Goal: Information Seeking & Learning: Learn about a topic

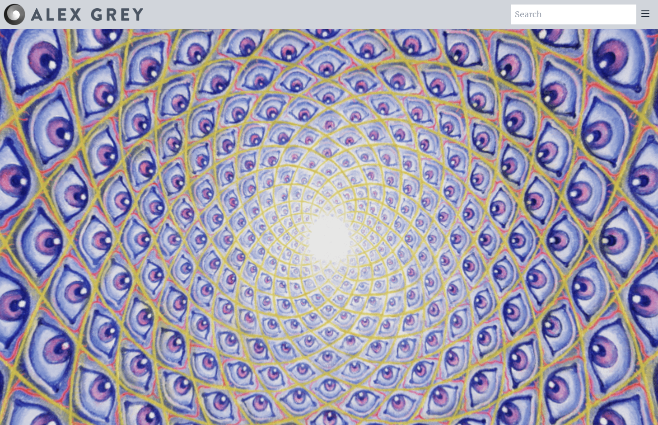
click at [646, 18] on icon at bounding box center [645, 13] width 11 height 11
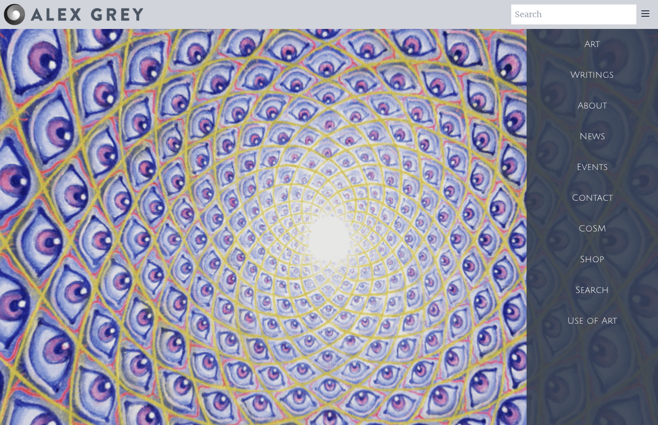
click at [581, 45] on div "Art" at bounding box center [592, 44] width 131 height 31
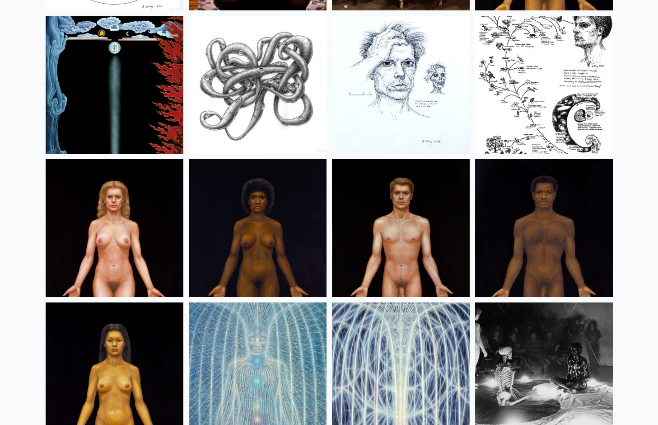
click at [396, 108] on img at bounding box center [401, 85] width 138 height 138
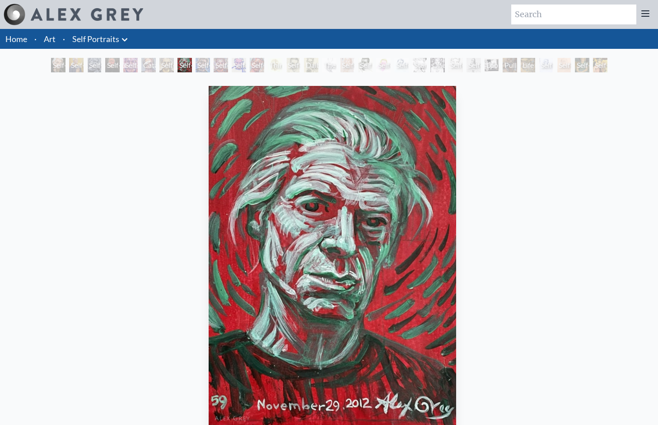
click at [113, 44] on link "Self Portraits" at bounding box center [95, 39] width 47 height 13
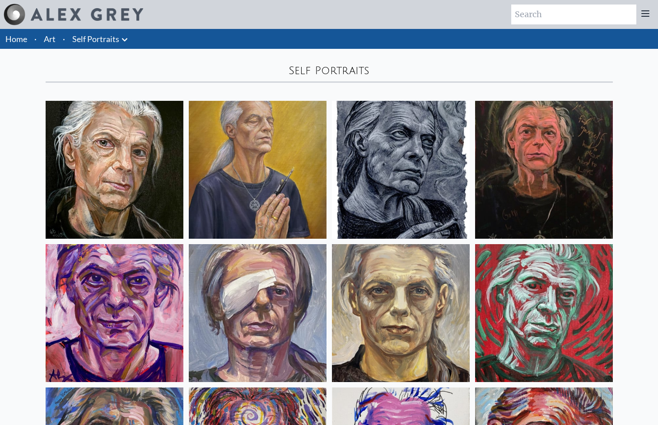
click at [126, 40] on icon at bounding box center [124, 39] width 11 height 11
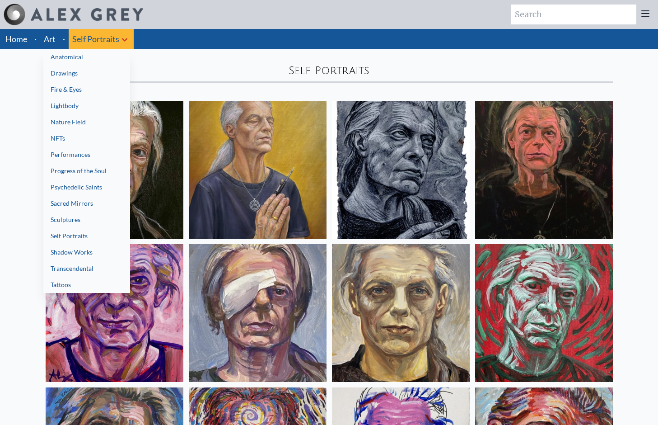
click at [65, 92] on link "Fire & Eyes" at bounding box center [86, 89] width 87 height 16
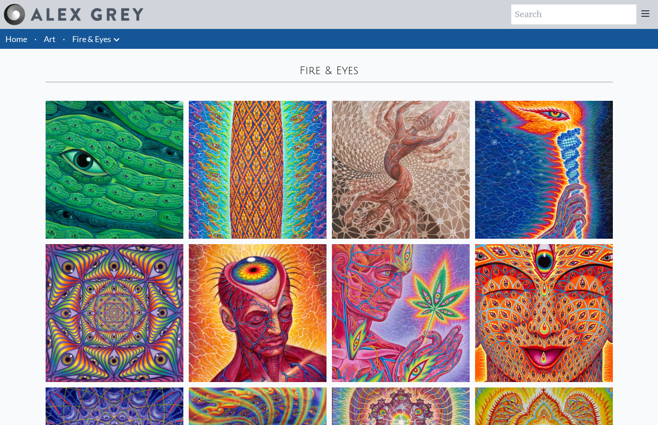
click at [117, 38] on icon at bounding box center [116, 39] width 11 height 11
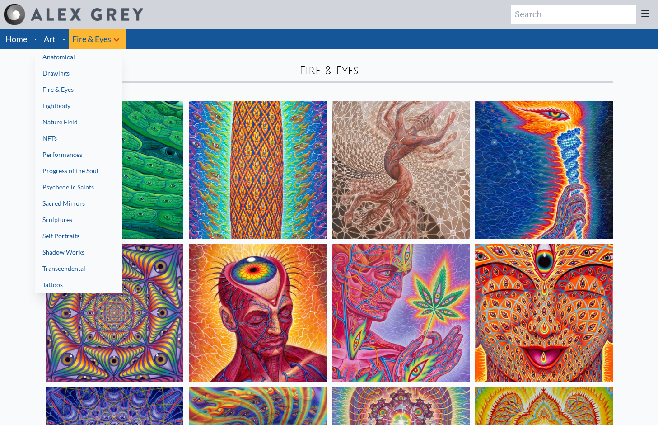
click at [97, 56] on link "Anatomical" at bounding box center [78, 57] width 87 height 16
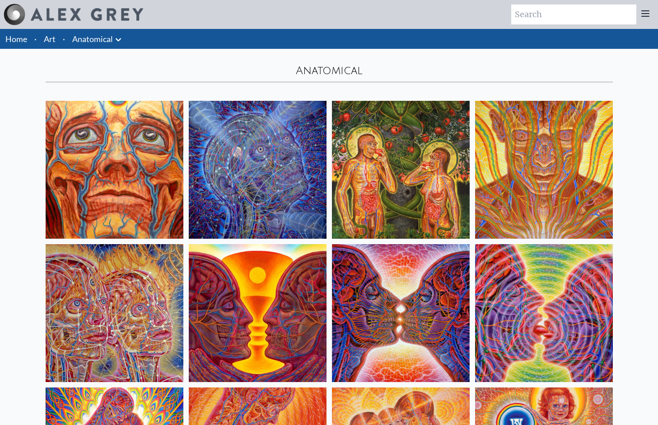
click at [54, 41] on link "Art" at bounding box center [50, 39] width 12 height 13
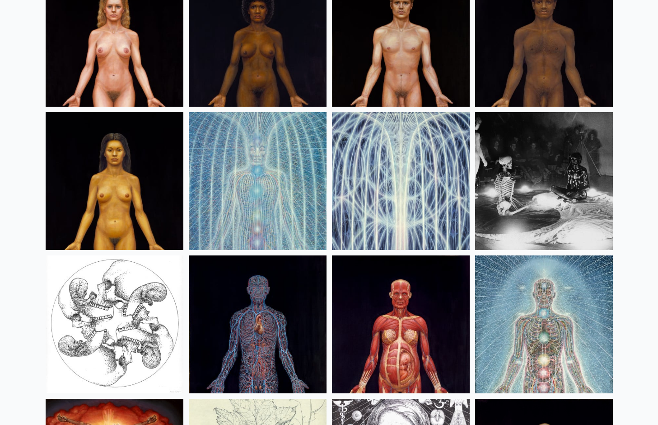
scroll to position [10777, 0]
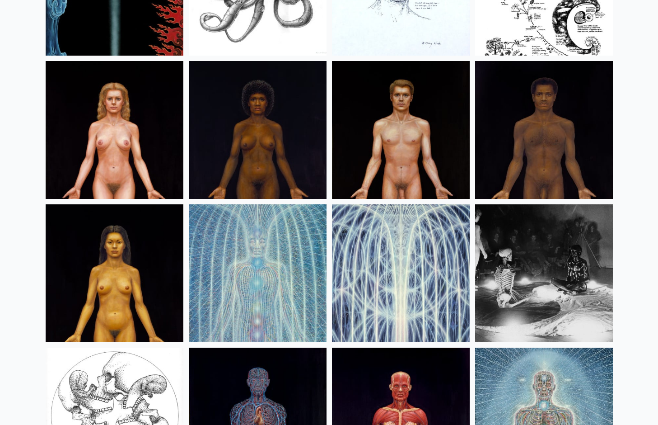
click at [133, 134] on img at bounding box center [115, 130] width 138 height 138
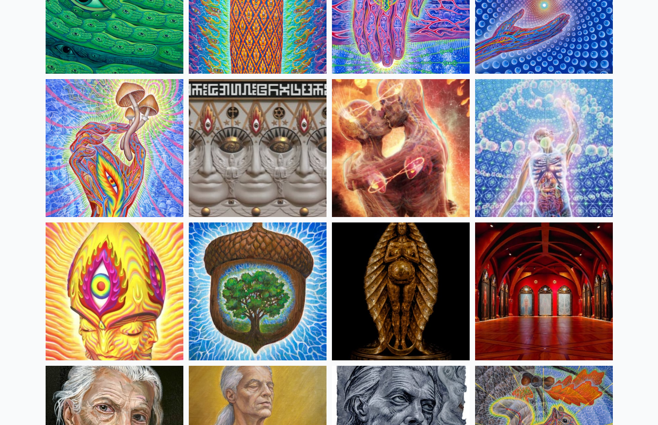
scroll to position [0, 0]
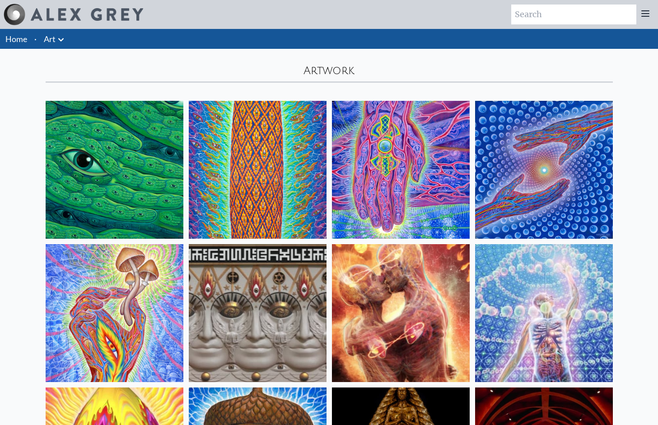
click at [58, 47] on li "Art Anatomical Drawings" at bounding box center [55, 39] width 30 height 20
click at [64, 38] on icon at bounding box center [61, 39] width 11 height 11
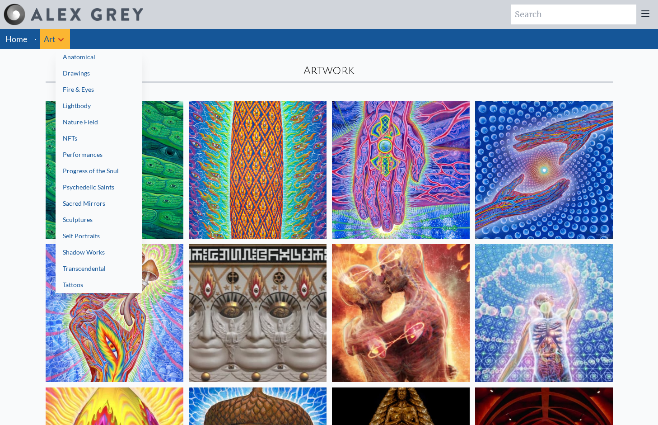
click at [73, 167] on link "Progress of the Soul" at bounding box center [99, 171] width 87 height 16
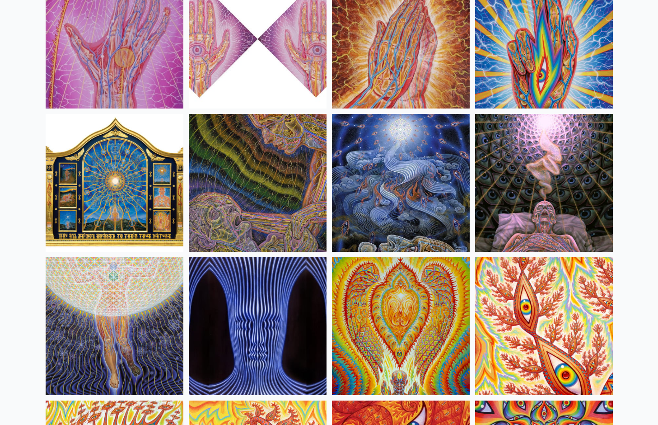
scroll to position [3509, 0]
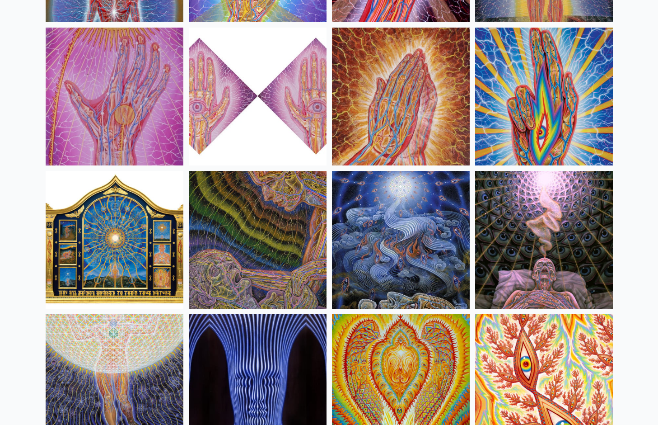
click at [280, 136] on img at bounding box center [258, 97] width 138 height 138
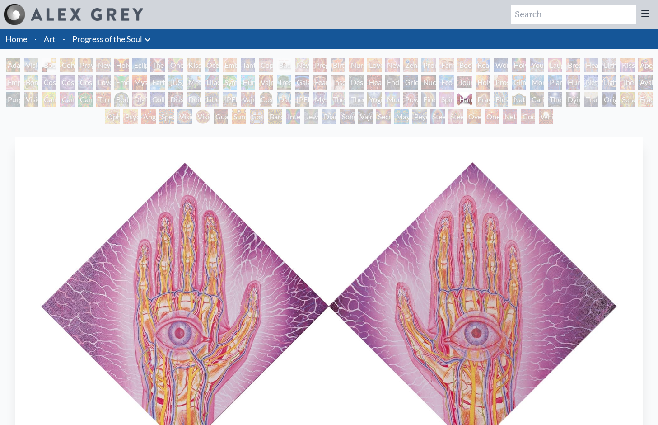
click at [481, 82] on div "Holy Fire" at bounding box center [483, 82] width 14 height 14
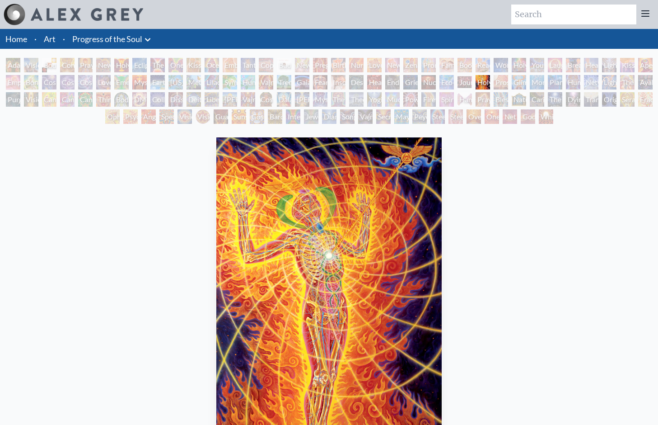
click at [69, 97] on div "Cannabis Sutra" at bounding box center [67, 99] width 14 height 14
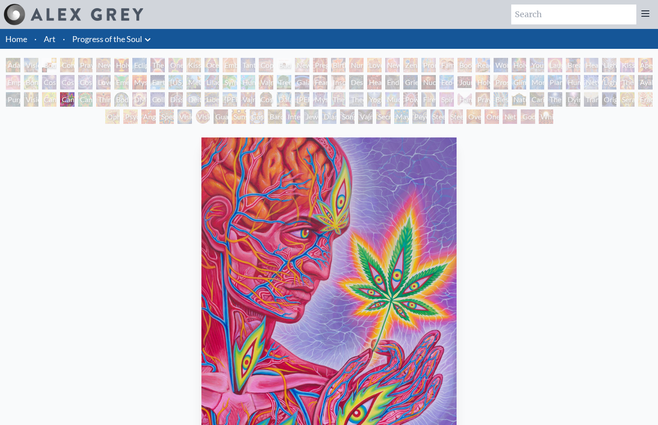
click at [36, 76] on div "Bond" at bounding box center [31, 82] width 14 height 14
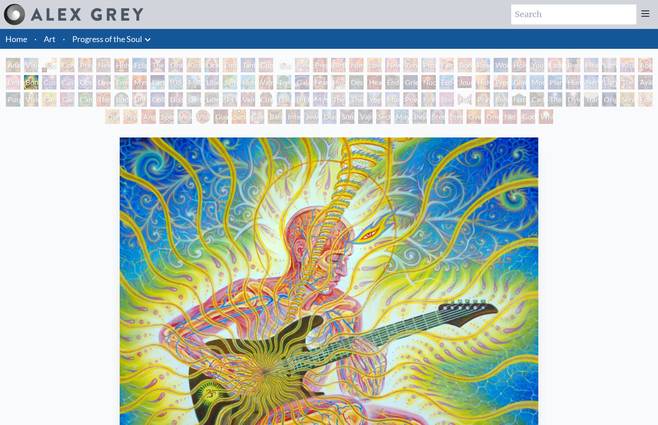
click at [35, 87] on div "Bond" at bounding box center [31, 82] width 14 height 14
click at [111, 65] on div "New Man New Woman" at bounding box center [103, 65] width 14 height 14
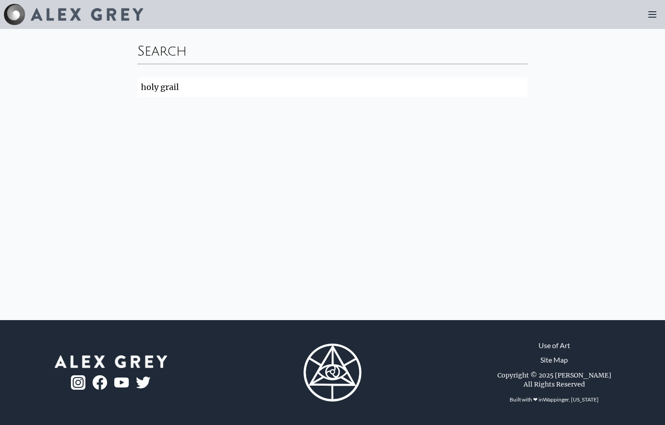
click button "Search" at bounding box center [0, 0] width 0 height 0
click at [647, 18] on icon at bounding box center [652, 14] width 11 height 11
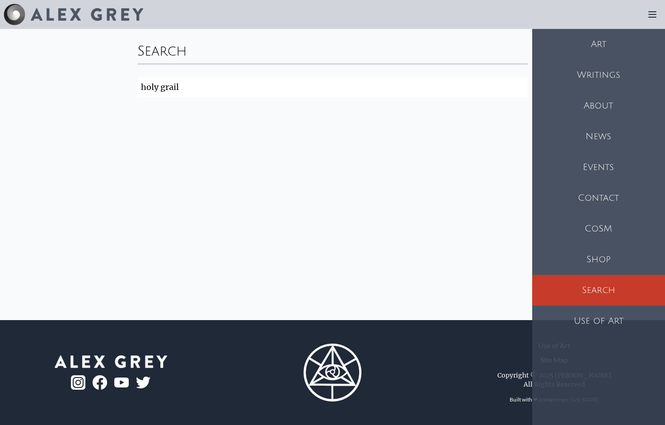
click at [565, 57] on div "Art" at bounding box center [598, 44] width 133 height 31
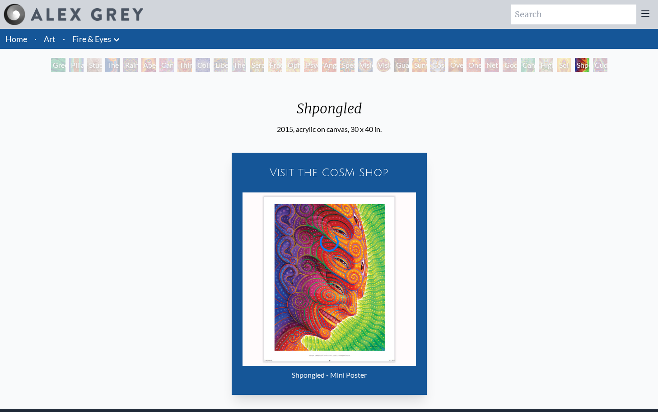
click at [103, 44] on li "Fire & Eyes Anatomical Drawings" at bounding box center [97, 39] width 57 height 20
click at [117, 36] on icon at bounding box center [116, 39] width 11 height 11
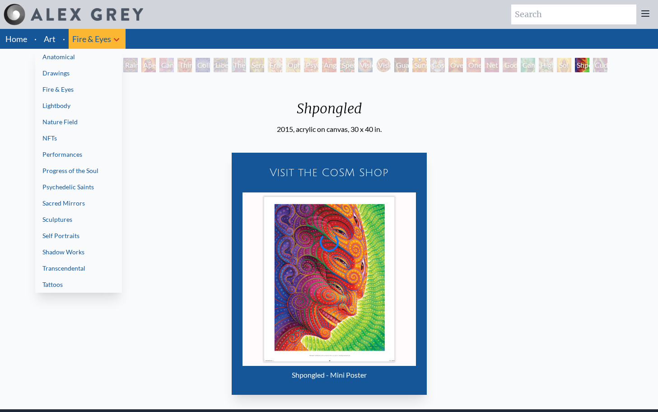
click at [72, 104] on link "Lightbody" at bounding box center [78, 106] width 87 height 16
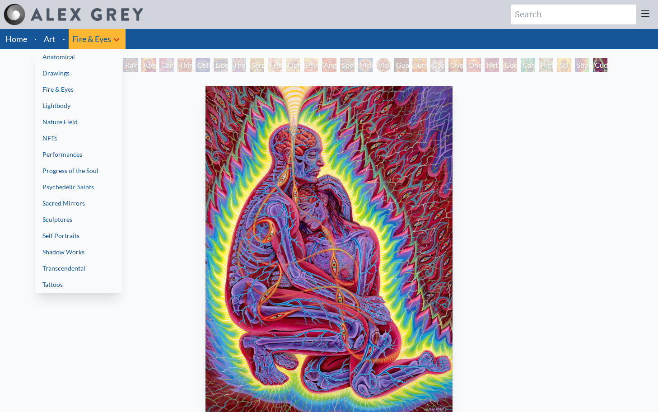
click at [504, 262] on div at bounding box center [329, 206] width 658 height 412
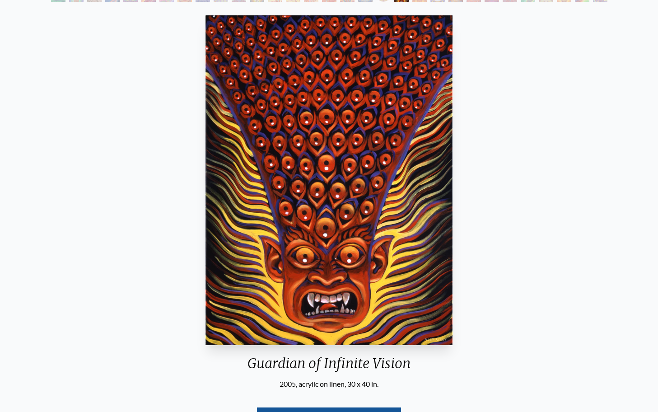
scroll to position [86, 0]
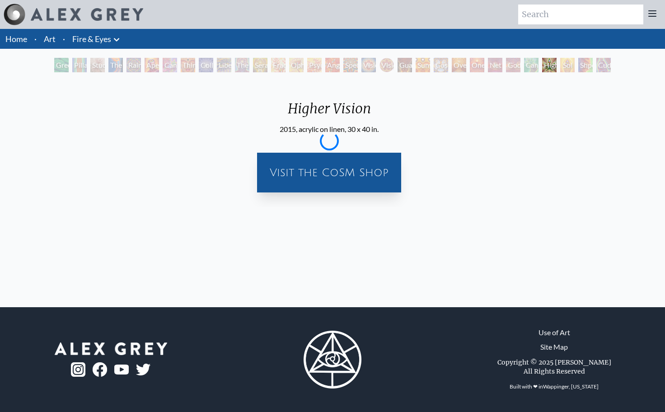
click at [116, 37] on icon at bounding box center [116, 39] width 11 height 11
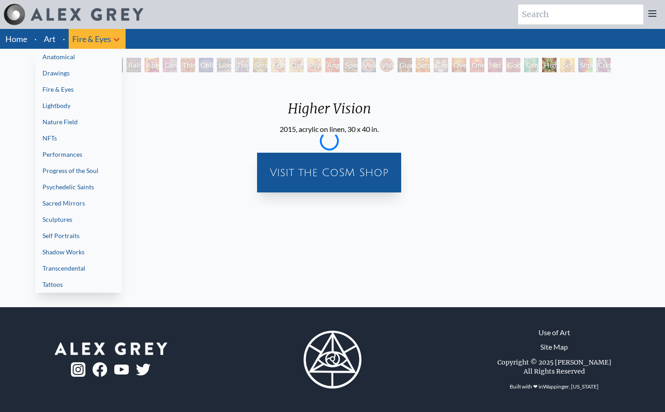
click at [74, 182] on link "Psychedelic Saints" at bounding box center [78, 187] width 87 height 16
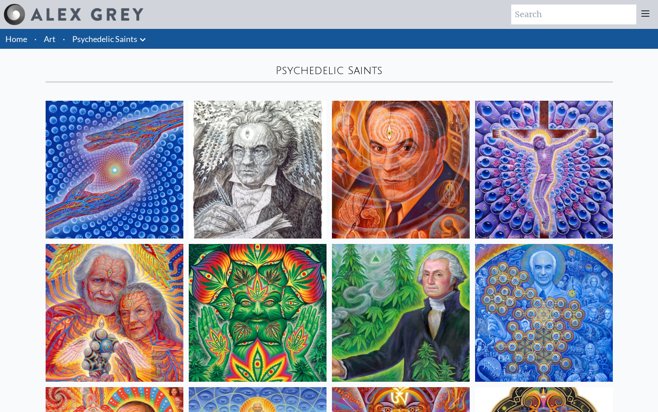
click at [140, 38] on icon at bounding box center [142, 39] width 5 height 3
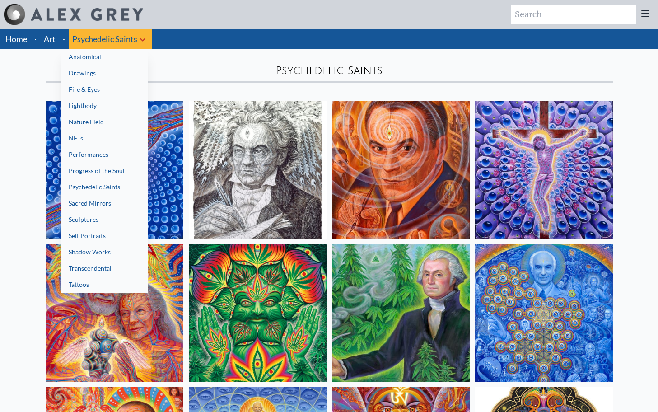
click at [105, 61] on link "Anatomical" at bounding box center [104, 57] width 87 height 16
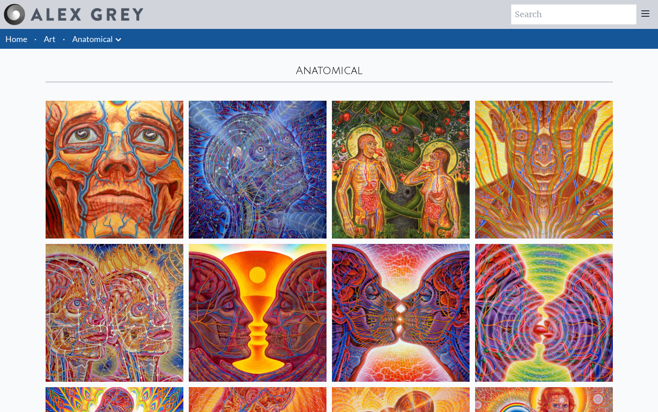
click at [121, 42] on icon at bounding box center [118, 39] width 11 height 11
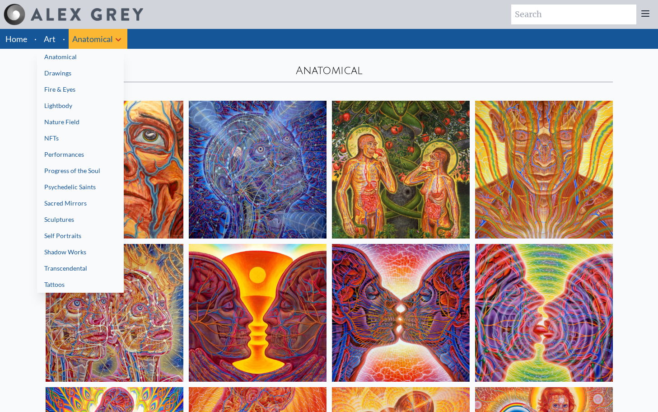
click at [86, 111] on link "Lightbody" at bounding box center [80, 106] width 87 height 16
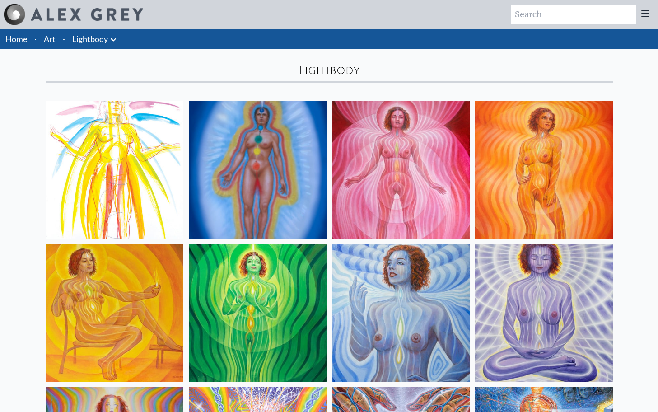
click at [113, 33] on button at bounding box center [113, 39] width 11 height 13
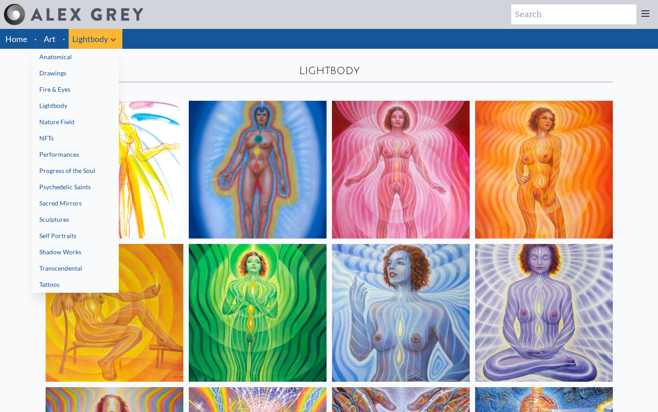
click at [55, 120] on link "Nature Field" at bounding box center [75, 122] width 87 height 16
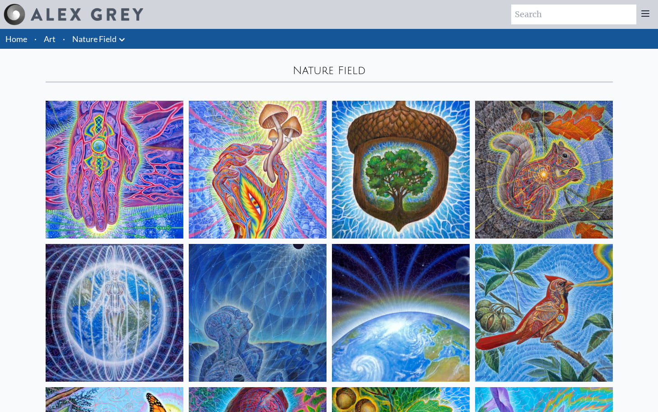
click at [124, 38] on icon at bounding box center [122, 39] width 11 height 11
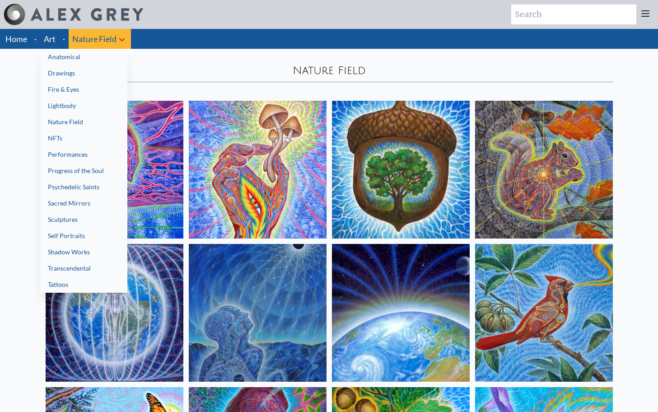
click at [72, 135] on link "NFTs" at bounding box center [84, 138] width 87 height 16
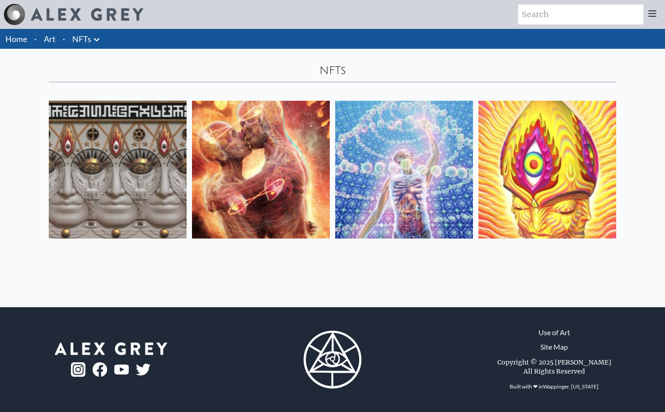
click at [96, 35] on icon at bounding box center [96, 39] width 11 height 11
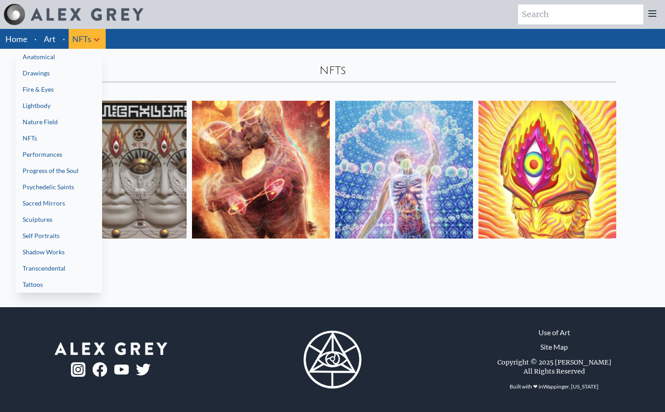
click at [41, 156] on link "Performances" at bounding box center [58, 154] width 87 height 16
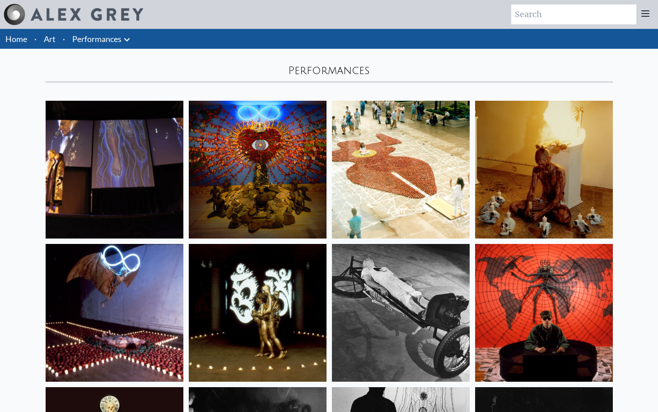
click at [136, 39] on li "Performances Anatomical Drawings" at bounding box center [102, 39] width 67 height 20
click at [126, 45] on icon at bounding box center [126, 39] width 11 height 11
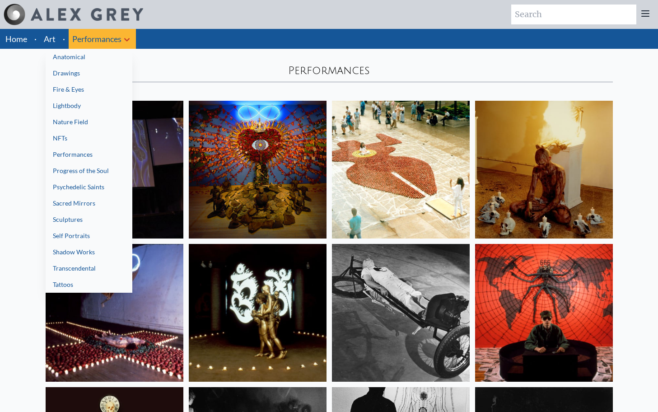
click at [73, 166] on link "Progress of the Soul" at bounding box center [89, 171] width 87 height 16
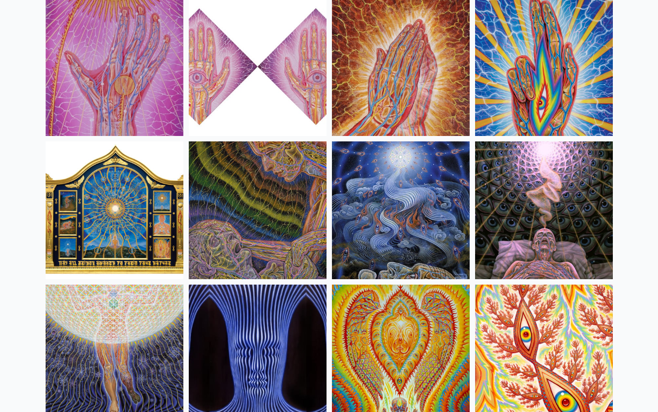
scroll to position [3621, 0]
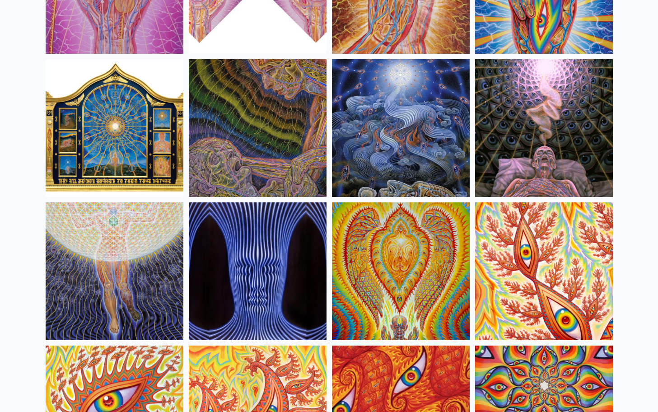
click at [516, 145] on img at bounding box center [544, 128] width 138 height 138
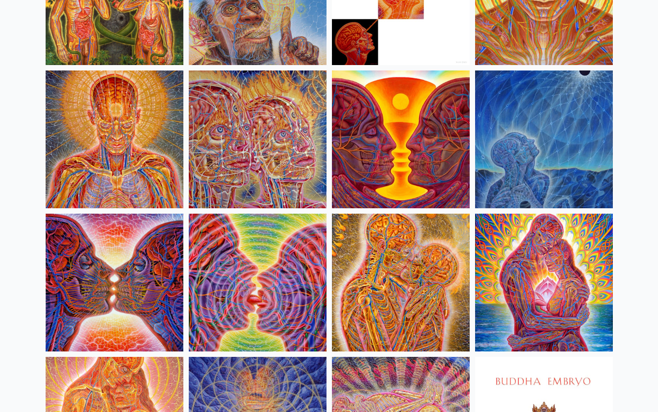
scroll to position [0, 0]
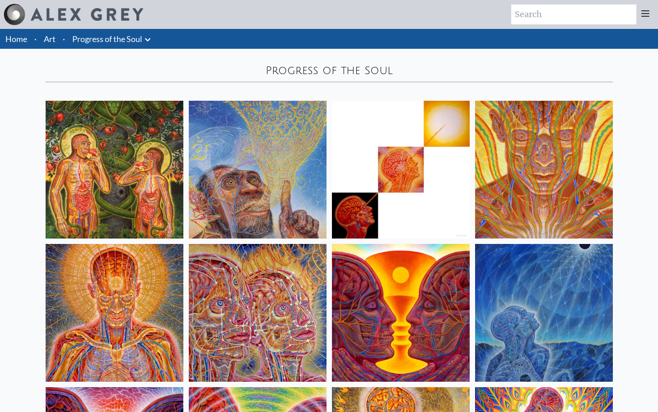
click at [146, 41] on icon at bounding box center [147, 39] width 11 height 11
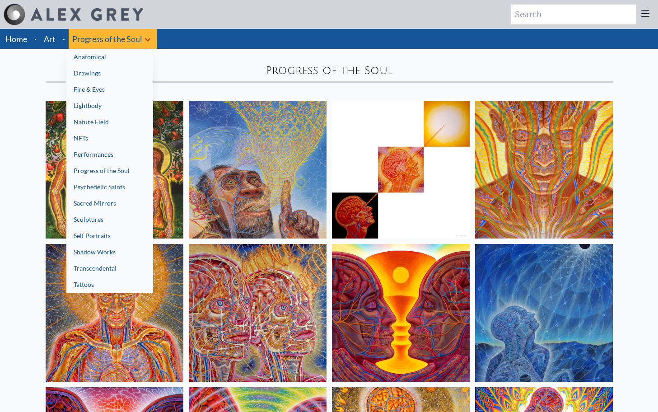
click at [106, 181] on link "Psychedelic Saints" at bounding box center [109, 187] width 87 height 16
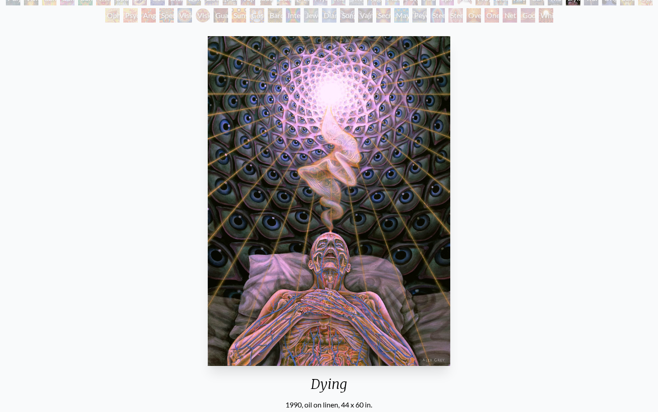
scroll to position [117, 0]
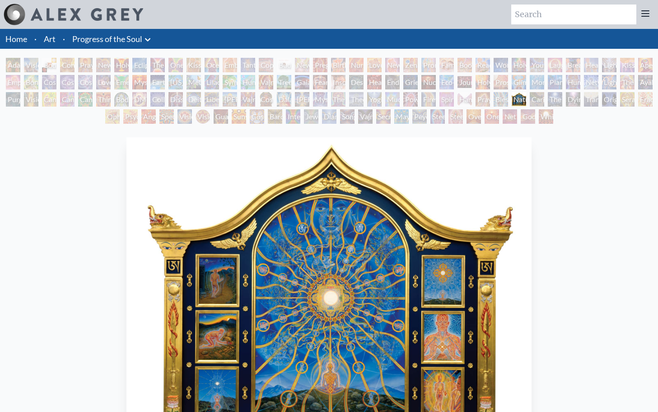
scroll to position [117, 0]
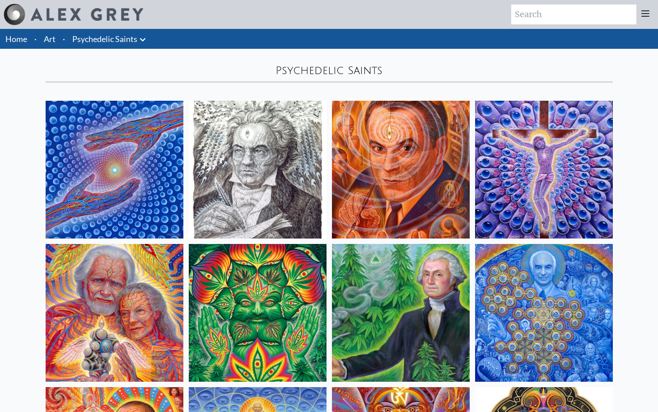
click at [96, 44] on link "Psychedelic Saints" at bounding box center [104, 39] width 65 height 13
click at [142, 38] on icon at bounding box center [142, 39] width 11 height 11
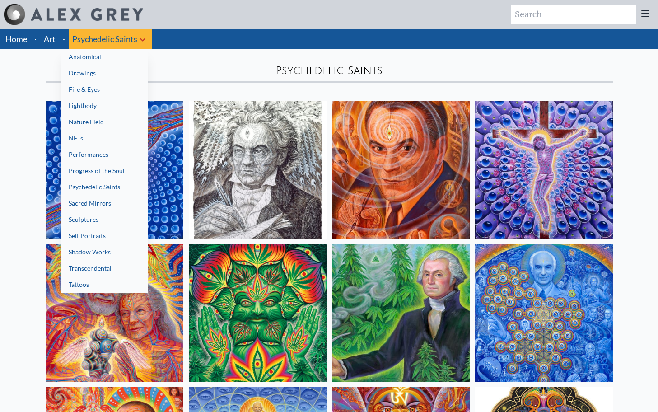
click at [102, 209] on link "Sacred Mirrors" at bounding box center [104, 203] width 87 height 16
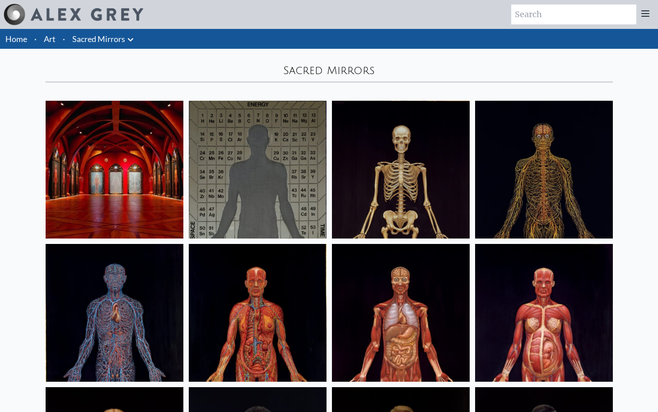
click at [122, 38] on link "Sacred Mirrors" at bounding box center [98, 39] width 53 height 13
click at [133, 41] on icon at bounding box center [130, 39] width 11 height 11
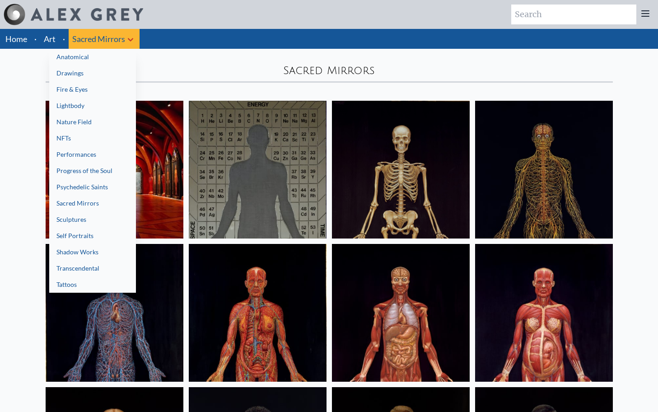
click at [93, 270] on link "Transcendental" at bounding box center [92, 268] width 87 height 16
click at [78, 217] on link "Sculptures" at bounding box center [92, 219] width 87 height 16
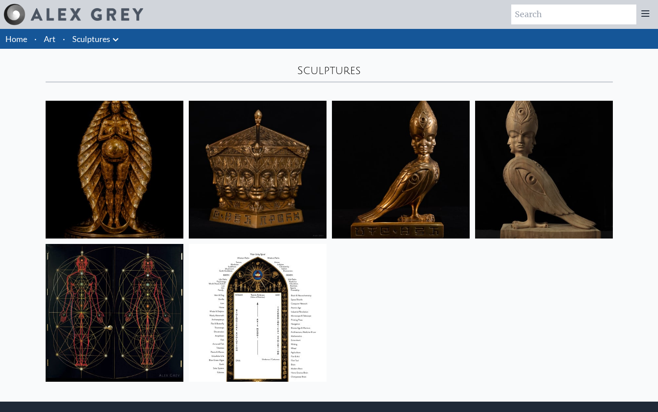
click at [113, 36] on icon at bounding box center [115, 39] width 11 height 11
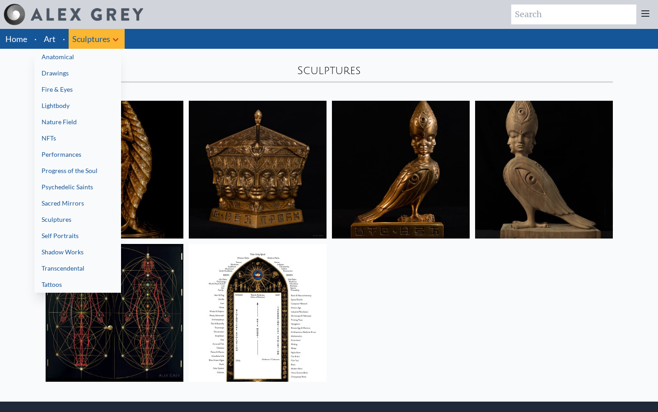
click at [71, 240] on link "Self Portraits" at bounding box center [77, 236] width 87 height 16
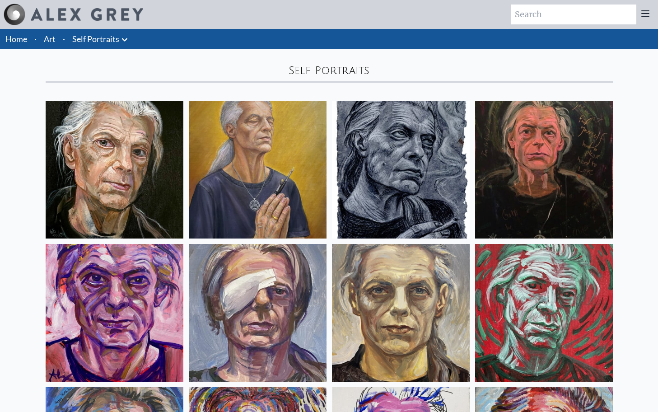
click at [124, 39] on icon at bounding box center [124, 39] width 11 height 11
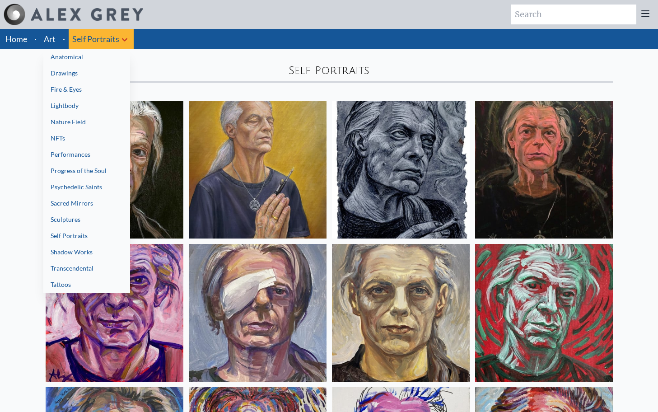
click at [93, 250] on link "Shadow Works" at bounding box center [86, 252] width 87 height 16
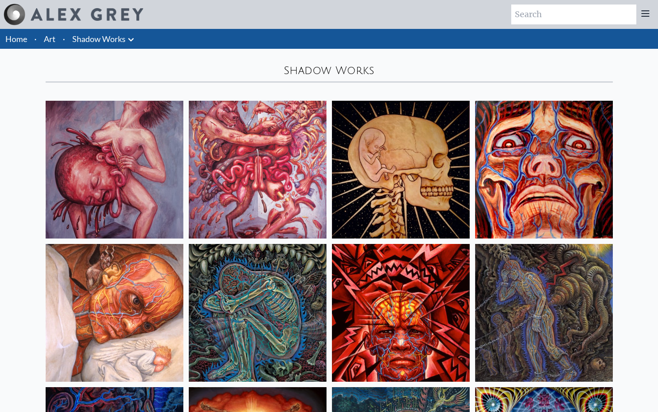
click at [131, 40] on icon at bounding box center [130, 39] width 5 height 3
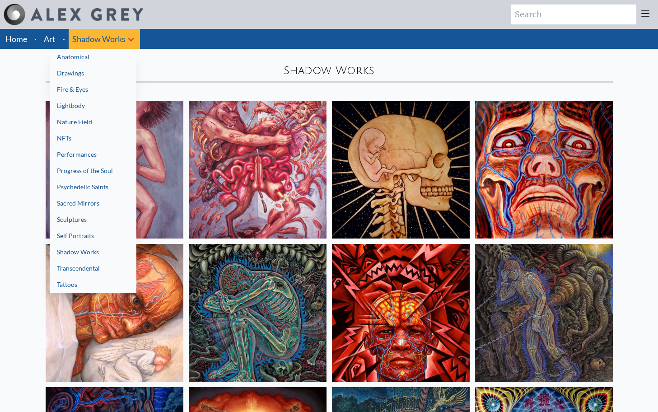
click at [122, 266] on link "Transcendental" at bounding box center [93, 268] width 87 height 16
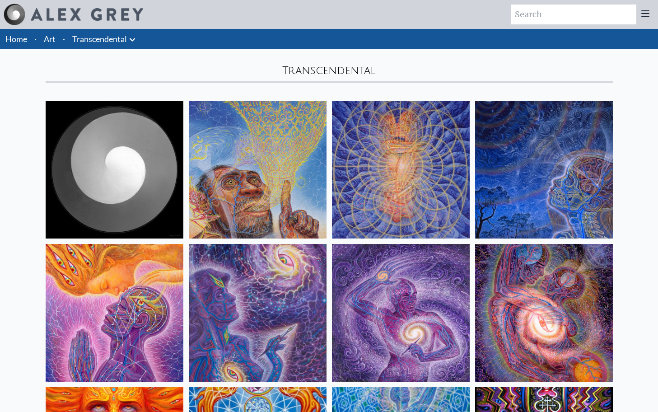
click at [135, 39] on icon at bounding box center [132, 39] width 5 height 3
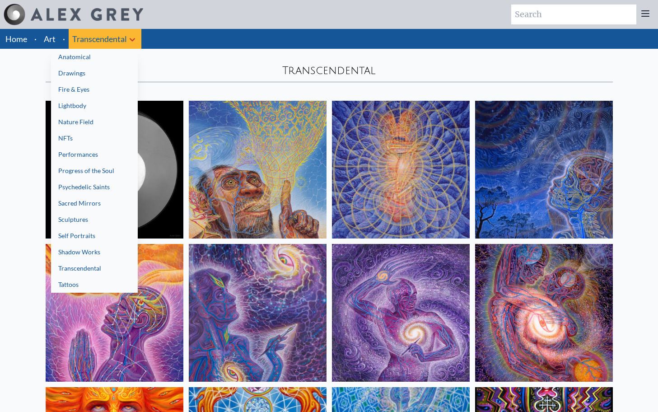
click at [97, 277] on link "Tattoos" at bounding box center [94, 284] width 87 height 16
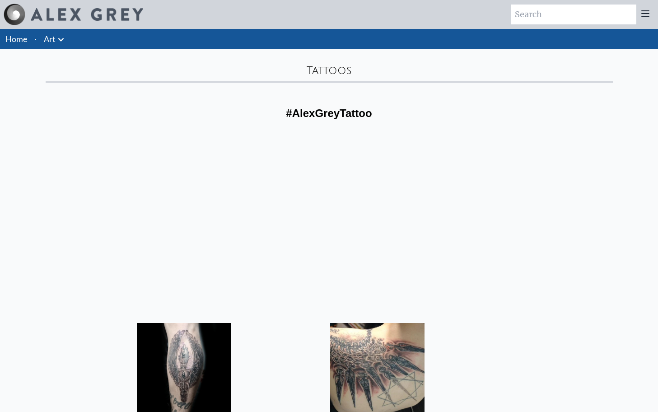
click at [60, 42] on icon at bounding box center [61, 39] width 11 height 11
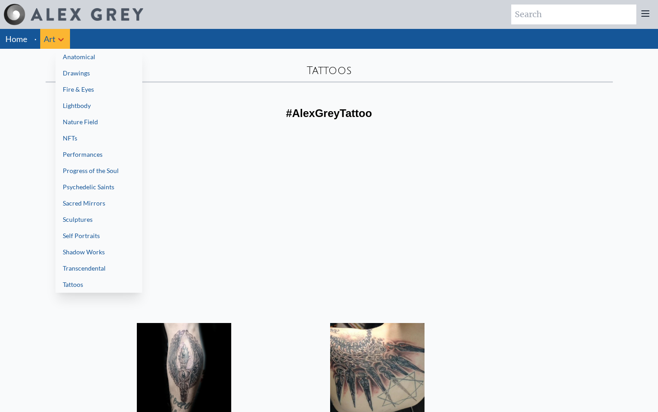
click at [79, 150] on link "Performances" at bounding box center [99, 154] width 87 height 16
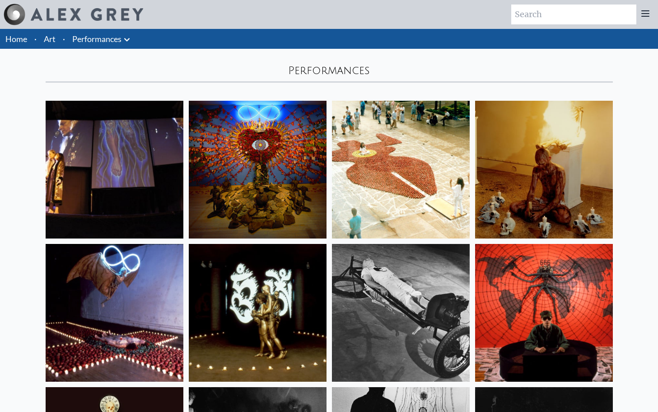
click at [576, 185] on img at bounding box center [544, 170] width 138 height 138
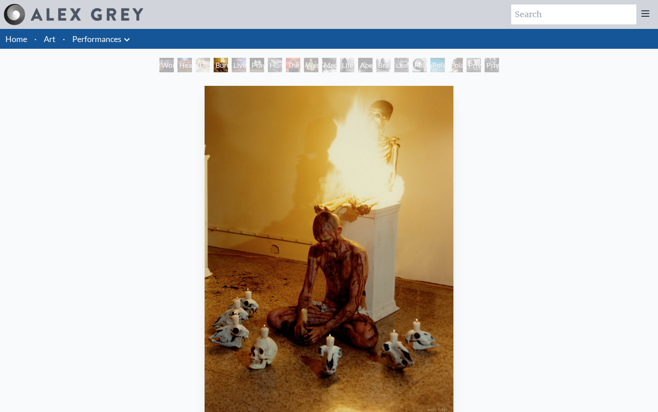
scroll to position [2, 0]
